Goal: Navigation & Orientation: Find specific page/section

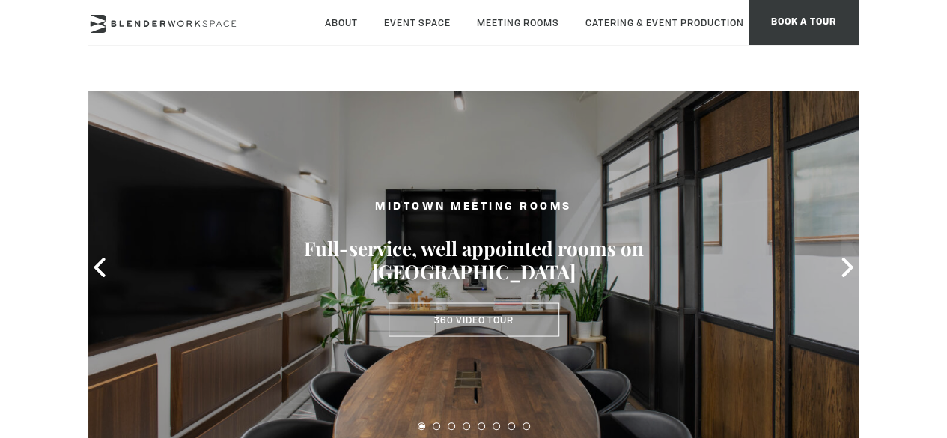
drag, startPoint x: 814, startPoint y: 2, endPoint x: 283, endPoint y: 121, distance: 543.7
click at [281, 122] on div at bounding box center [473, 268] width 770 height 356
click at [284, 120] on div at bounding box center [473, 268] width 770 height 356
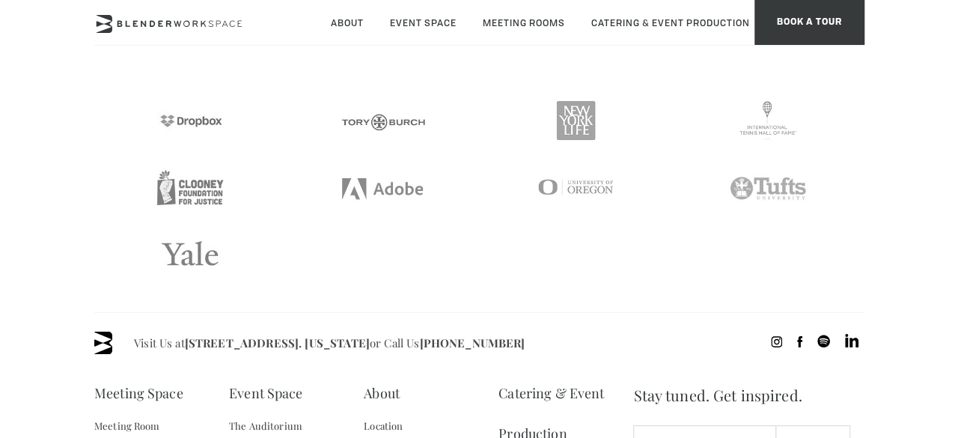
scroll to position [2977, 0]
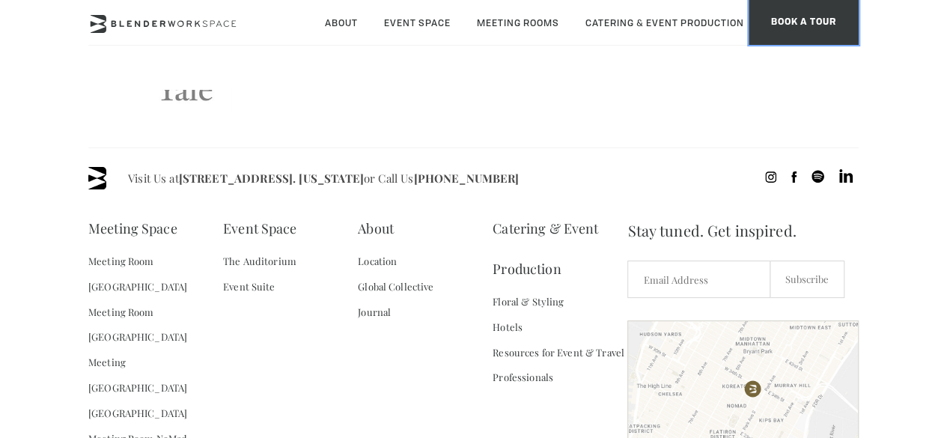
click at [825, 12] on span "BOOK A TOUR" at bounding box center [803, 22] width 110 height 45
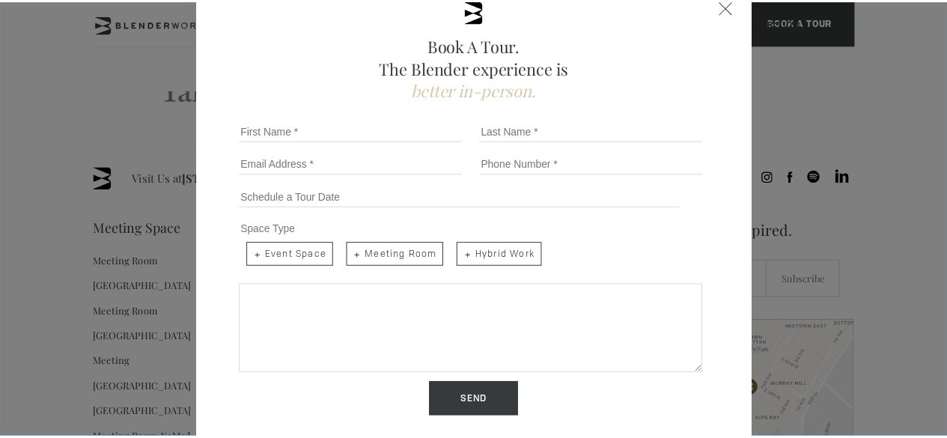
scroll to position [0, 0]
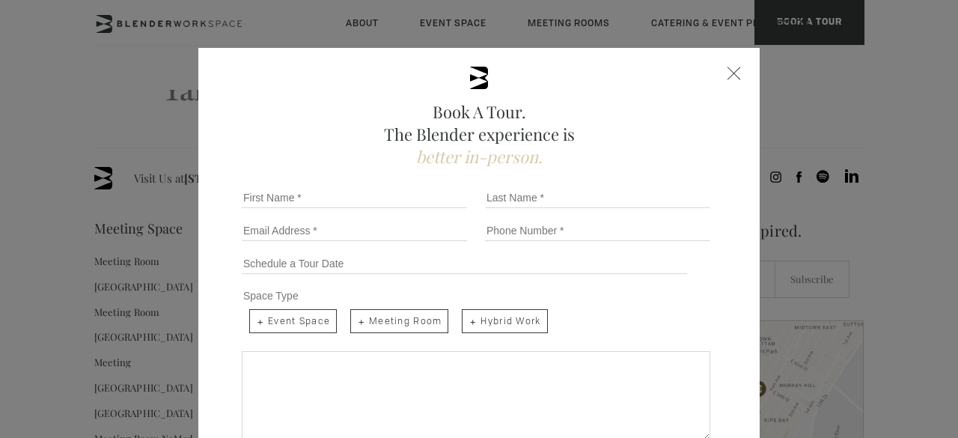
click at [720, 74] on div "Book A Tour. The Blender experience is better in-person. Team Size 1 2 3 4 5 6 …" at bounding box center [478, 315] width 561 height 534
click at [728, 72] on div "Close form" at bounding box center [734, 73] width 13 height 13
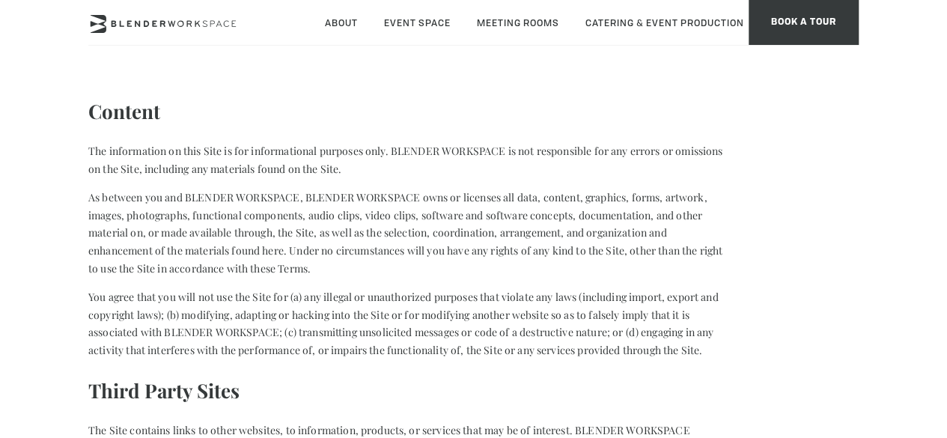
scroll to position [150, 0]
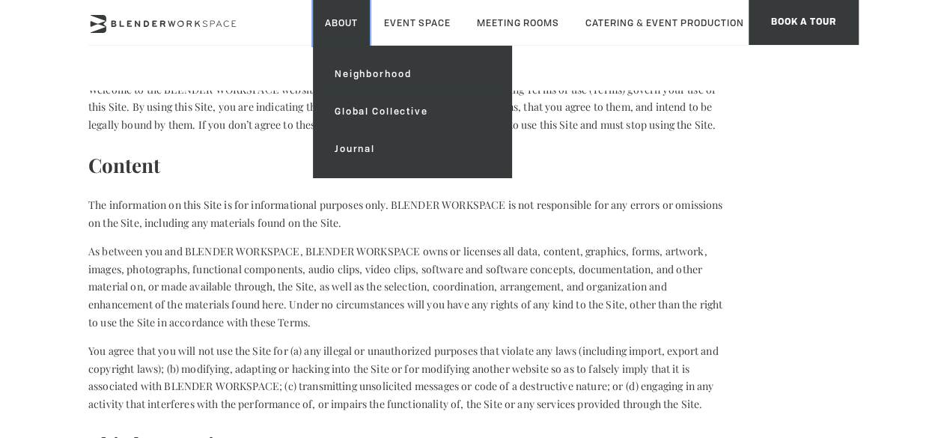
click at [370, 30] on link "About" at bounding box center [341, 23] width 57 height 46
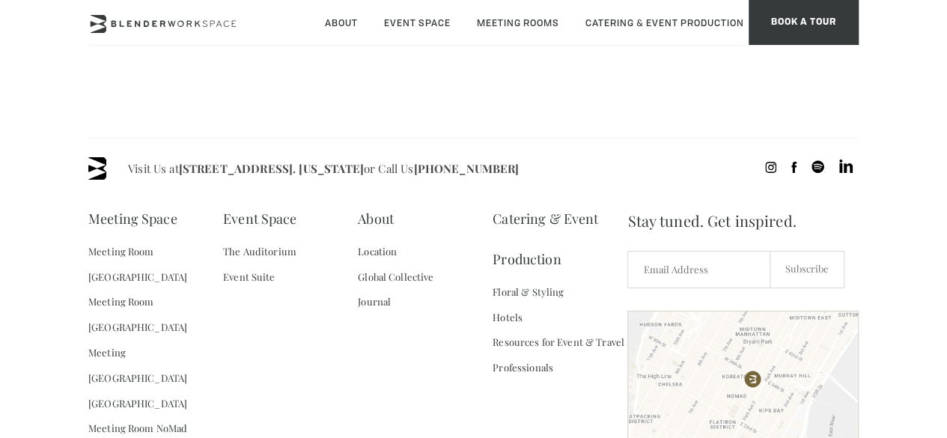
scroll to position [1439, 0]
